Goal: Information Seeking & Learning: Compare options

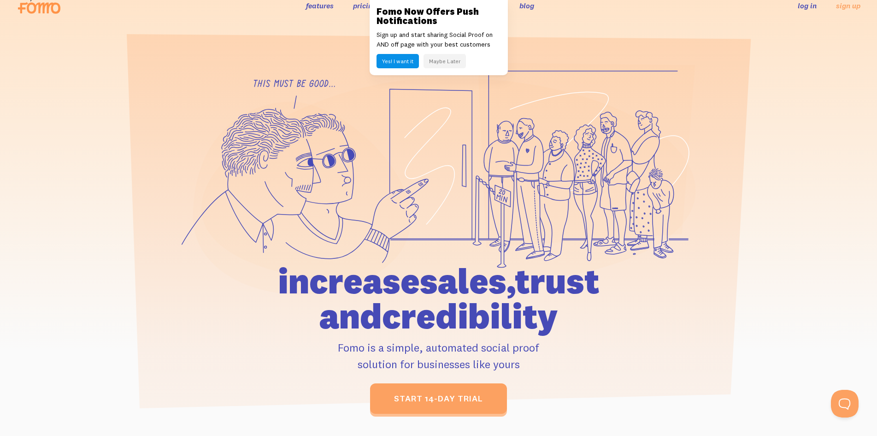
scroll to position [19, 0]
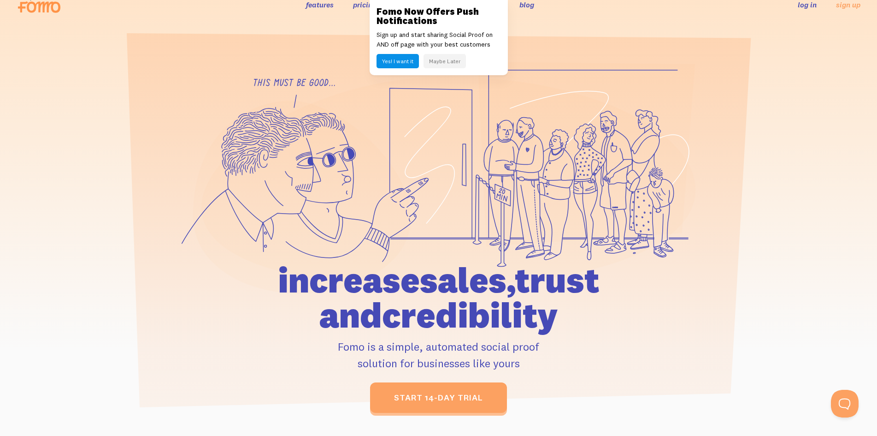
click at [313, 2] on link "features" at bounding box center [320, 4] width 28 height 9
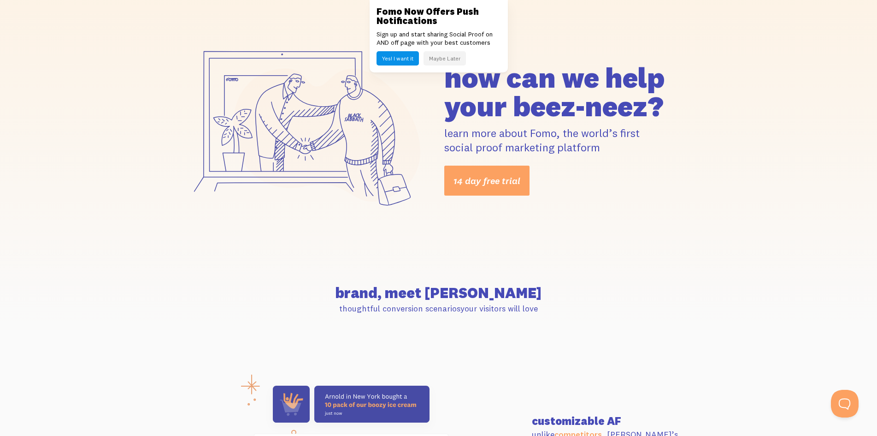
scroll to position [469, 0]
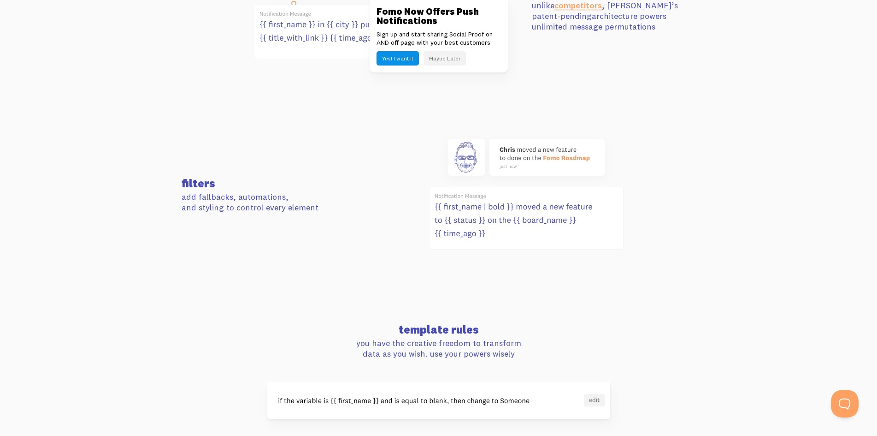
click at [566, 2] on link "competitors" at bounding box center [578, 5] width 47 height 11
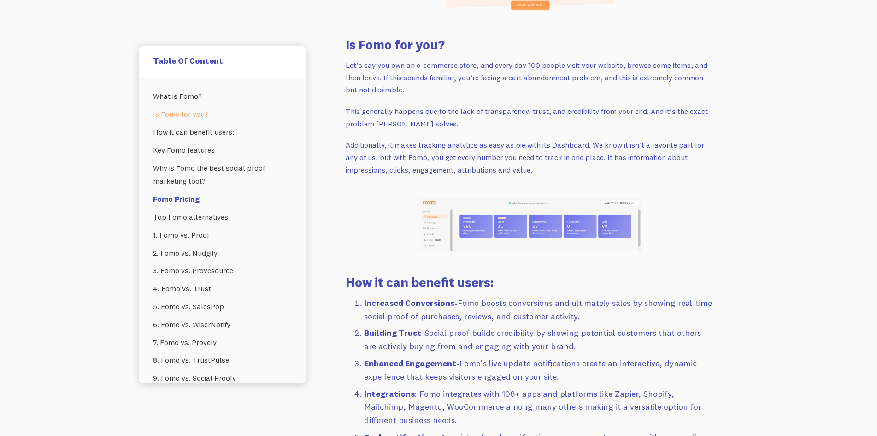
scroll to position [805, 0]
